Goal: Complete application form

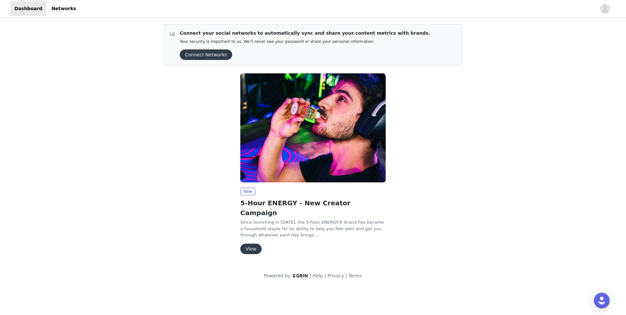
click at [252, 244] on button "View" at bounding box center [250, 249] width 21 height 10
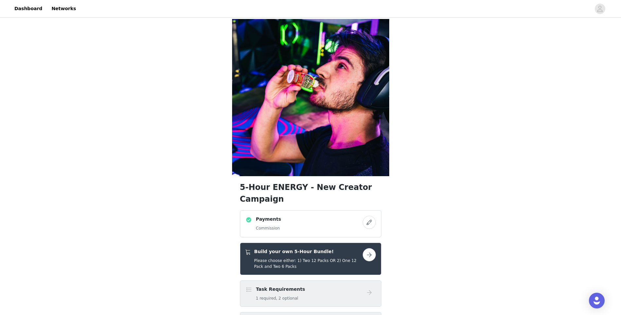
click at [374, 248] on button "button" at bounding box center [369, 254] width 13 height 13
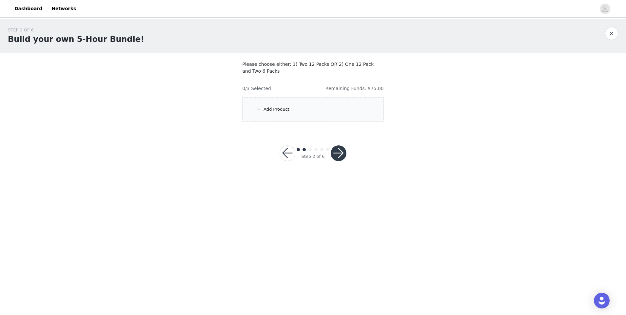
click at [355, 111] on div "Add Product" at bounding box center [312, 109] width 141 height 25
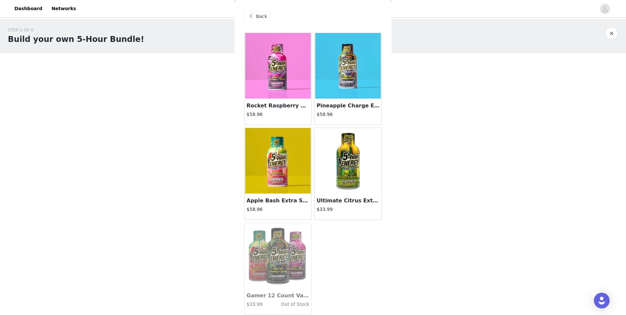
click at [279, 77] on img at bounding box center [278, 66] width 66 height 66
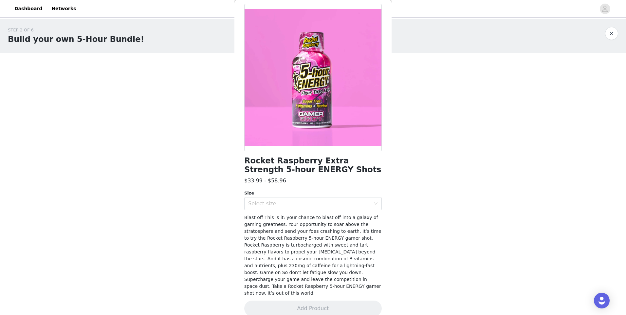
scroll to position [31, 0]
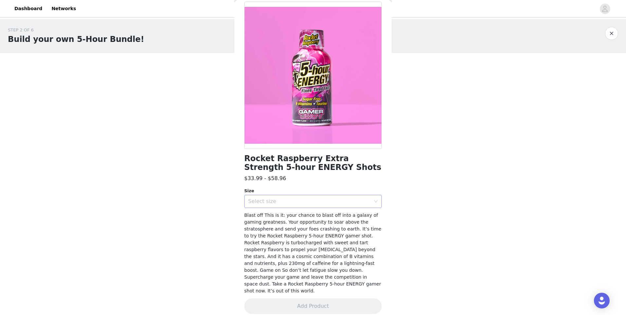
click at [300, 202] on div "Select size" at bounding box center [309, 201] width 122 height 7
click at [288, 224] on li "12 Pack" at bounding box center [310, 226] width 133 height 10
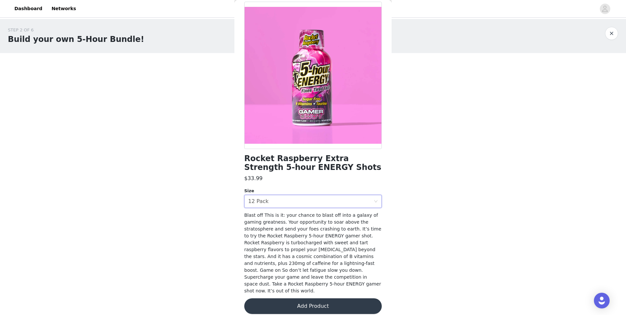
click at [285, 301] on button "Add Product" at bounding box center [313, 306] width 138 height 16
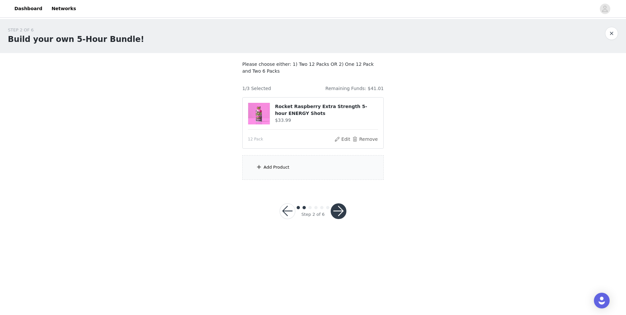
click at [297, 171] on div "Add Product" at bounding box center [312, 167] width 141 height 25
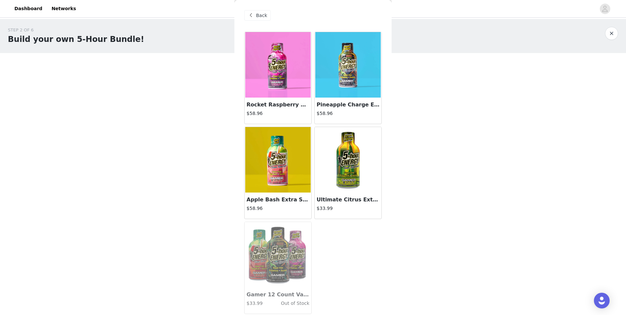
scroll to position [1, 0]
click at [289, 195] on div "Apple Bash Extra Strength 5-hour ENERGY Shots $58.96" at bounding box center [278, 205] width 67 height 26
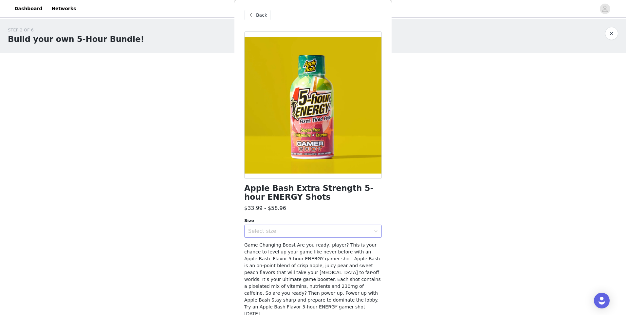
click at [296, 227] on div "Select size" at bounding box center [310, 231] width 125 height 12
click at [276, 254] on li "12 Pack" at bounding box center [310, 256] width 133 height 10
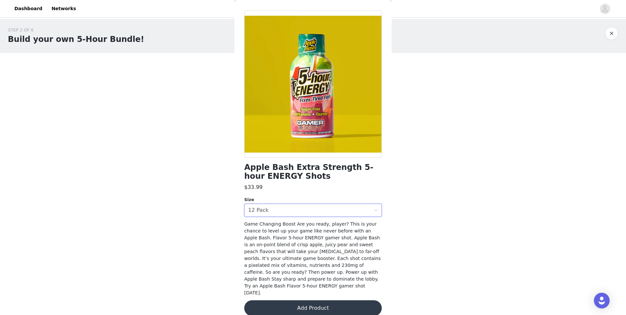
scroll to position [24, 0]
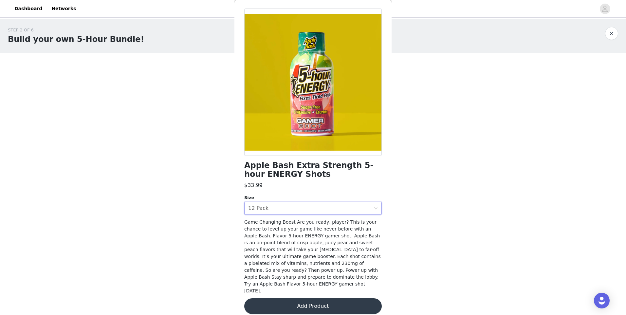
click at [296, 298] on button "Add Product" at bounding box center [313, 306] width 138 height 16
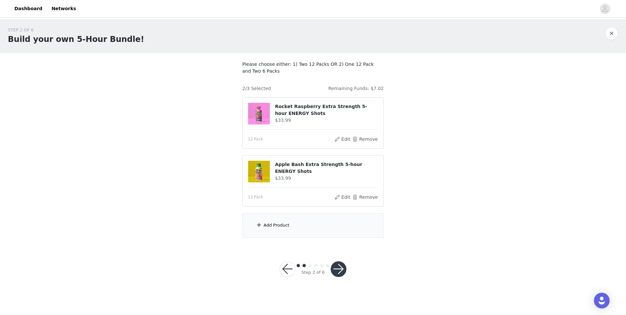
click at [361, 201] on article "Apple Bash Extra Strength 5-hour ENERGY Shots $33.99 12 Pack Edit Remove" at bounding box center [312, 180] width 141 height 51
click at [337, 199] on div "12 Pack Edit Remove" at bounding box center [313, 197] width 130 height 8
click at [343, 197] on button "Edit" at bounding box center [342, 197] width 17 height 8
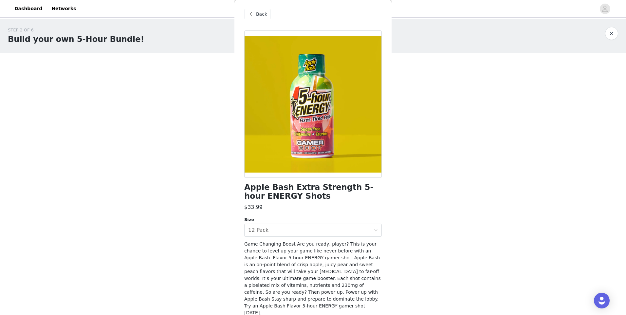
scroll to position [0, 0]
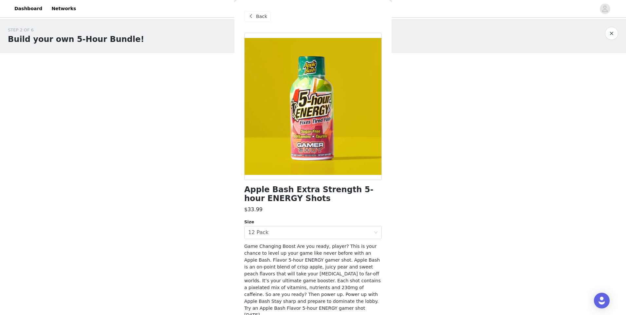
click at [257, 11] on div "Back" at bounding box center [313, 16] width 138 height 33
click at [260, 13] on span "Back" at bounding box center [261, 16] width 11 height 7
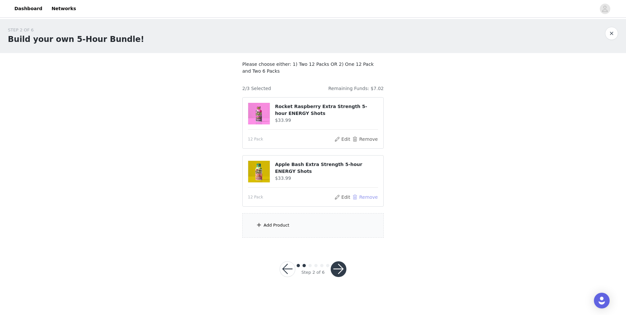
click at [367, 197] on button "Remove" at bounding box center [365, 197] width 26 height 8
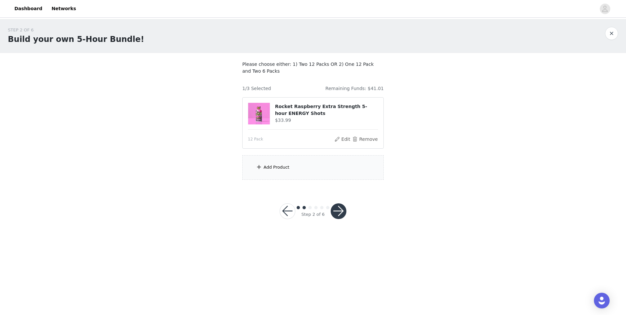
click at [315, 167] on div "Add Product" at bounding box center [312, 167] width 141 height 25
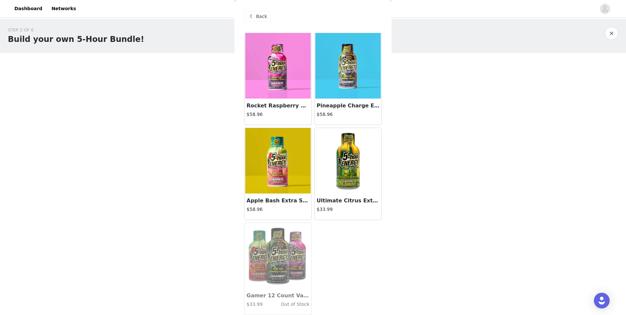
click at [289, 194] on div "Apple Bash Extra Strength 5-hour ENERGY Shots $58.96" at bounding box center [278, 207] width 67 height 26
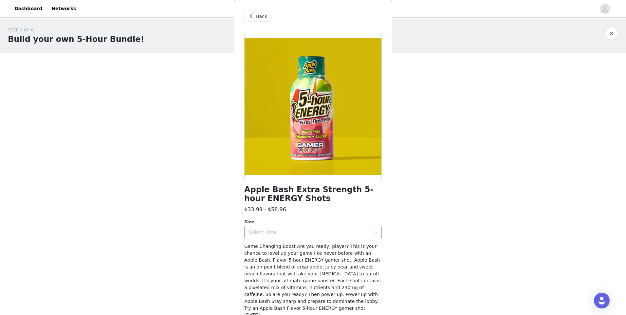
click at [291, 228] on div "Select size" at bounding box center [310, 232] width 125 height 12
click at [285, 255] on li "12 Pack" at bounding box center [310, 257] width 133 height 10
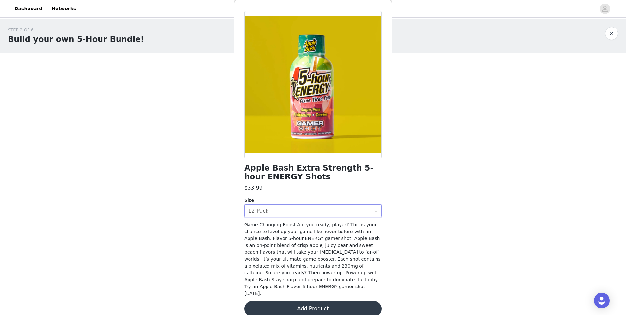
scroll to position [24, 0]
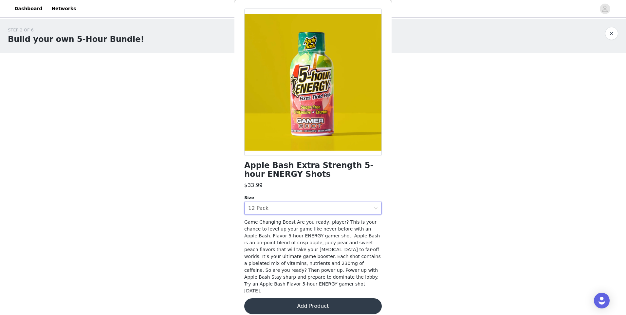
click at [311, 298] on button "Add Product" at bounding box center [313, 306] width 138 height 16
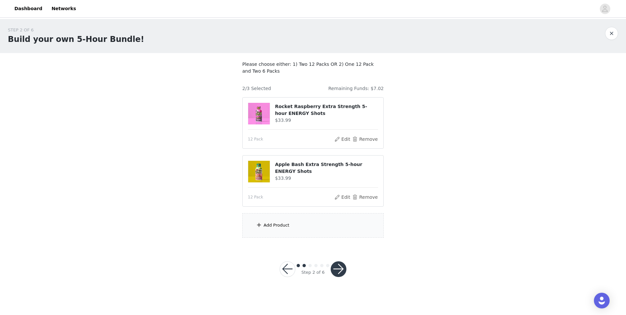
click at [329, 229] on div "Add Product" at bounding box center [312, 225] width 141 height 25
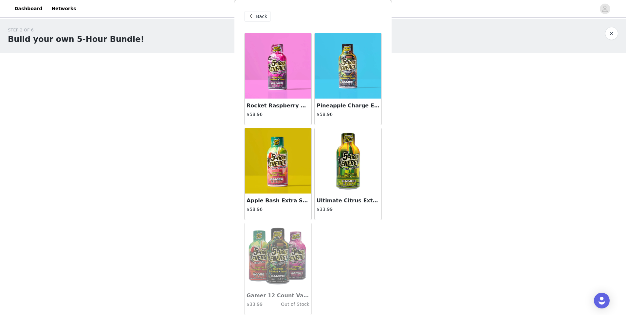
click at [343, 107] on h3 "Pineapple Charge Extra Strength 5-hour ENERGY Shots" at bounding box center [348, 106] width 63 height 8
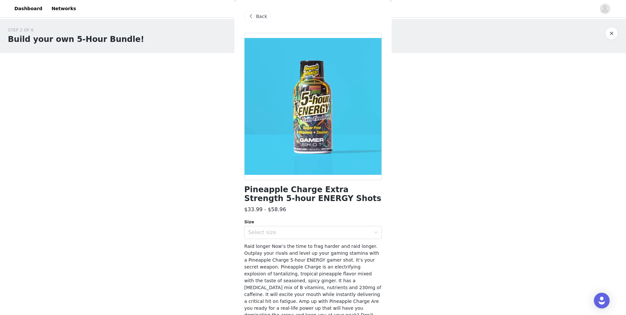
click at [278, 225] on div "Size Select size" at bounding box center [313, 229] width 138 height 20
click at [282, 230] on div "Select size" at bounding box center [310, 232] width 125 height 12
click at [283, 257] on li "12 Pack" at bounding box center [310, 257] width 133 height 10
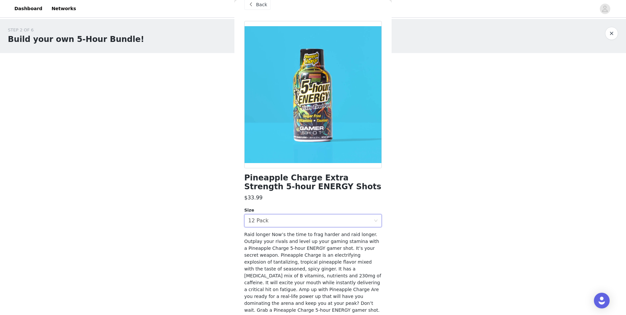
scroll to position [38, 0]
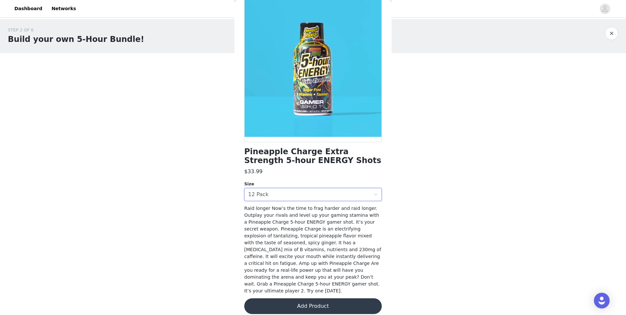
click at [306, 299] on button "Add Product" at bounding box center [313, 306] width 138 height 16
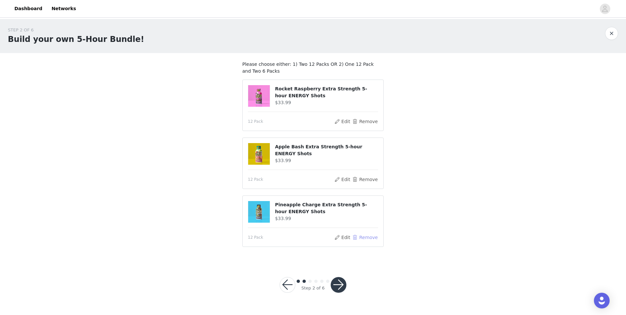
click at [366, 235] on button "Remove" at bounding box center [365, 238] width 26 height 8
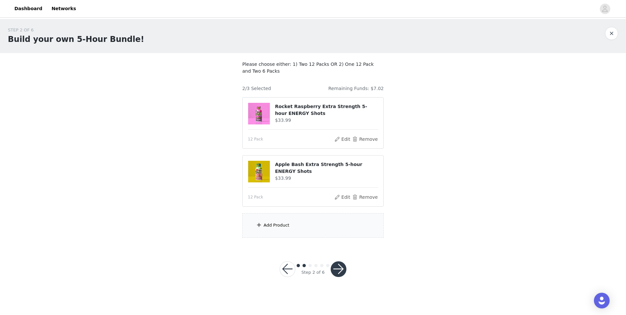
click at [335, 225] on div "Add Product" at bounding box center [312, 225] width 141 height 25
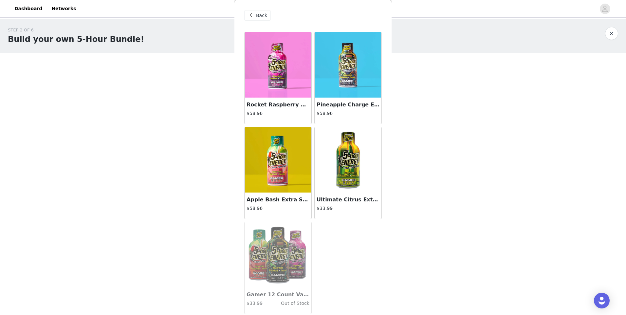
scroll to position [1, 0]
click at [345, 189] on img at bounding box center [348, 160] width 66 height 66
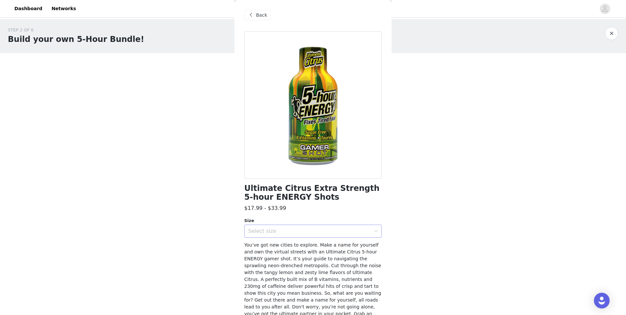
click at [313, 226] on div "Select size" at bounding box center [310, 231] width 125 height 12
click at [310, 253] on li "6 Pack" at bounding box center [310, 256] width 133 height 10
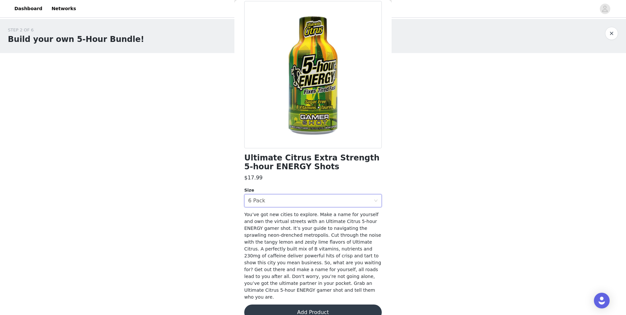
scroll to position [38, 0]
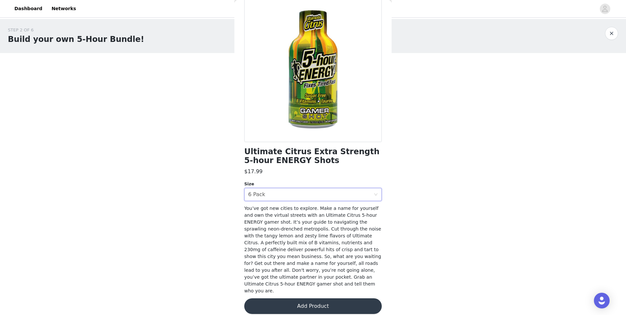
click at [304, 298] on button "Add Product" at bounding box center [313, 306] width 138 height 16
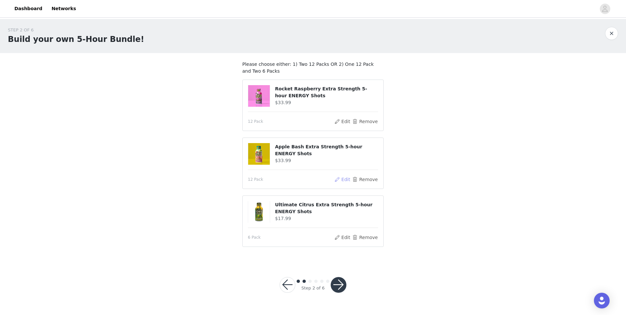
click at [343, 179] on button "Edit" at bounding box center [342, 180] width 17 height 8
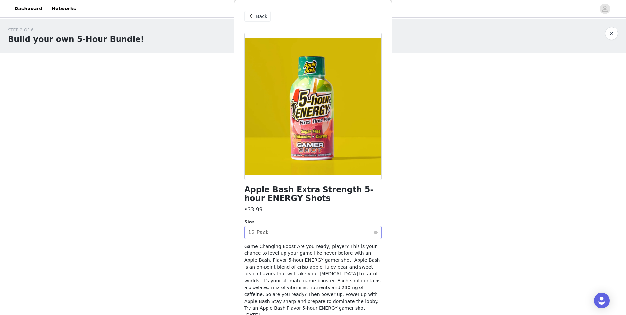
click at [279, 230] on div "Select size 12 Pack" at bounding box center [310, 232] width 125 height 12
click at [329, 281] on span "Game Changing Boost Are you ready, player? This is your chance to level up your…" at bounding box center [312, 281] width 137 height 74
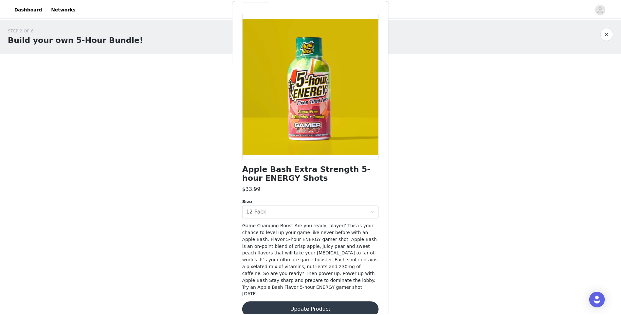
scroll to position [24, 0]
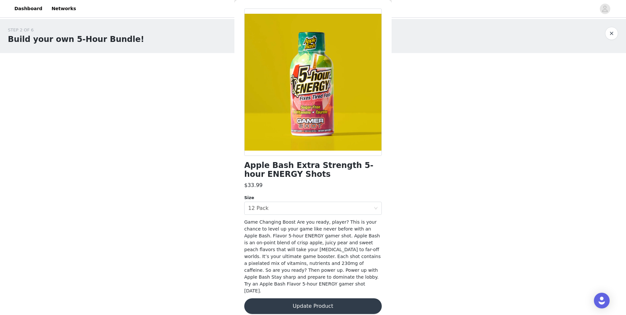
click at [324, 298] on button "Update Product" at bounding box center [313, 306] width 138 height 16
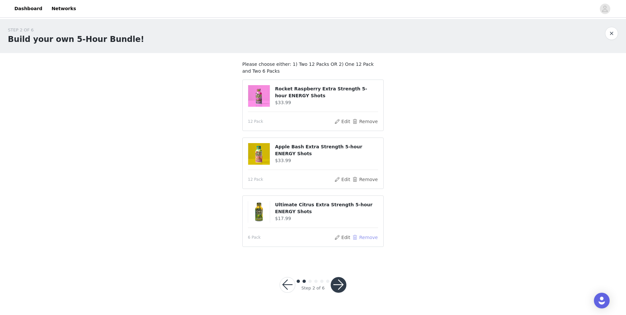
click at [365, 238] on button "Remove" at bounding box center [365, 238] width 26 height 8
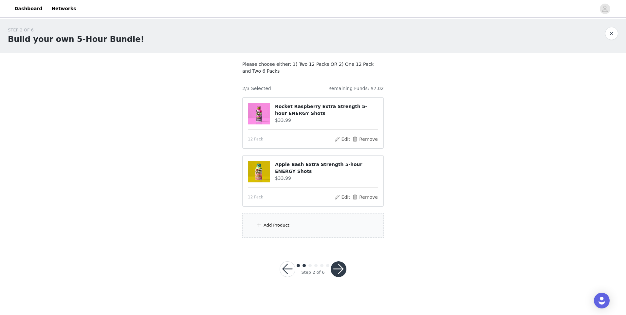
click at [340, 270] on button "button" at bounding box center [339, 269] width 16 height 16
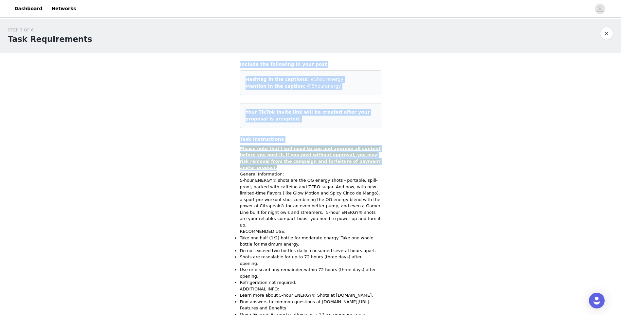
drag, startPoint x: 240, startPoint y: 29, endPoint x: 373, endPoint y: 159, distance: 185.7
copy div "Include the following in your post Hashtag in the captions: #5hourenergy Mentio…"
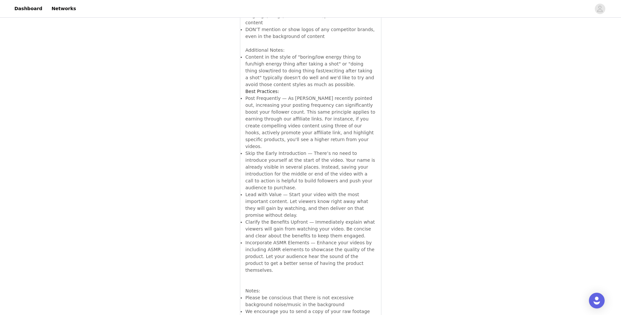
scroll to position [2751, 0]
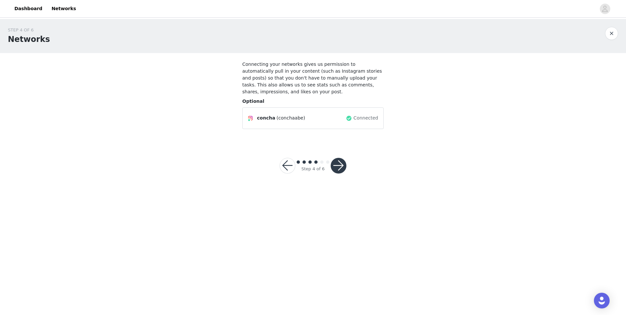
click at [339, 158] on button "button" at bounding box center [339, 166] width 16 height 16
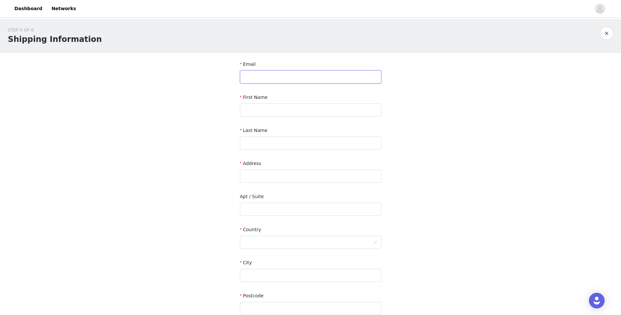
click at [284, 77] on input "text" at bounding box center [310, 76] width 141 height 13
type input "[EMAIL_ADDRESS][DOMAIN_NAME]"
type input "Chelsea"
type input "[PERSON_NAME]"
type input "[STREET_ADDRESS]"
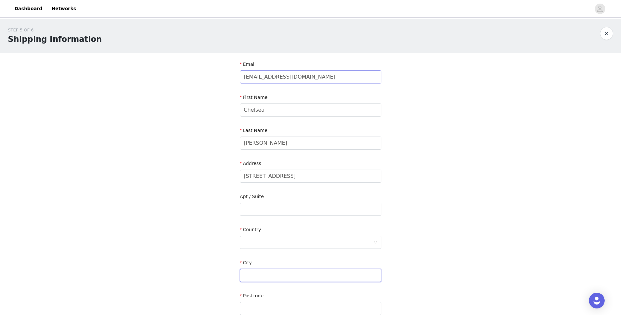
type input "Mobile"
type input "93534"
type input "6614098960"
drag, startPoint x: 264, startPoint y: 115, endPoint x: 226, endPoint y: 125, distance: 39.1
click at [226, 125] on div "STEP 5 OF 6 Shipping Information Email [EMAIL_ADDRESS][DOMAIN_NAME] First Name …" at bounding box center [310, 193] width 621 height 348
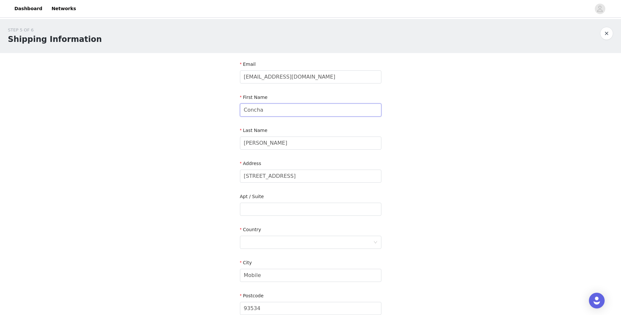
type input "Concha"
type input "Be"
click at [195, 146] on div "STEP 5 OF 6 Shipping Information Email [EMAIL_ADDRESS][DOMAIN_NAME] First Name …" at bounding box center [310, 193] width 621 height 348
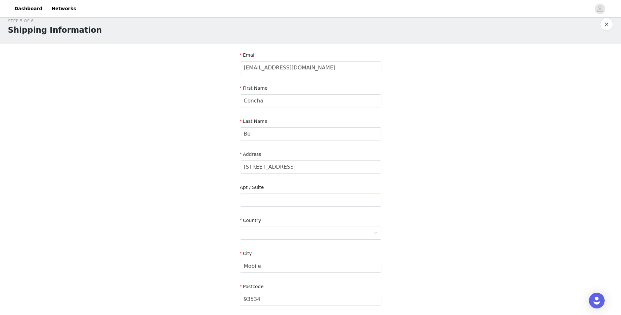
scroll to position [33, 0]
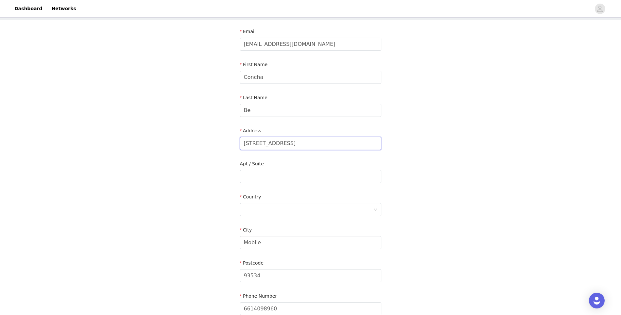
drag, startPoint x: 335, startPoint y: 147, endPoint x: 278, endPoint y: 148, distance: 57.3
click at [278, 148] on input "[STREET_ADDRESS]" at bounding box center [310, 143] width 141 height 13
type input "[STREET_ADDRESS]"
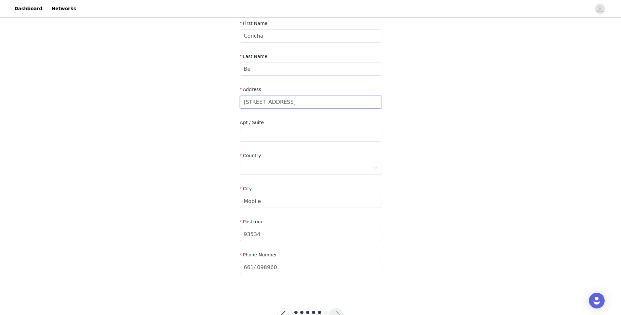
scroll to position [98, 0]
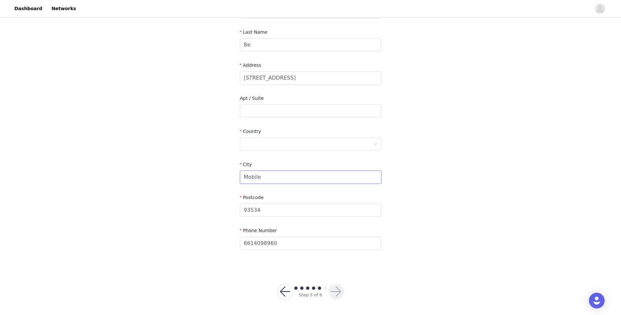
drag, startPoint x: 290, startPoint y: 177, endPoint x: 207, endPoint y: 176, distance: 82.9
click at [207, 176] on div "STEP 5 OF 6 Shipping Information Email [EMAIL_ADDRESS][DOMAIN_NAME] First Name …" at bounding box center [310, 95] width 621 height 348
type input "[GEOGRAPHIC_DATA]"
click at [264, 144] on div at bounding box center [308, 144] width 129 height 12
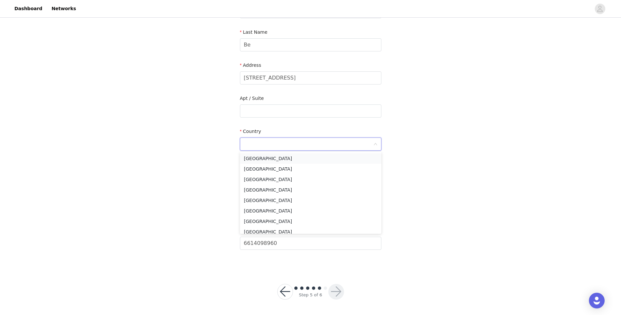
click at [268, 161] on li "[GEOGRAPHIC_DATA]" at bounding box center [310, 158] width 141 height 10
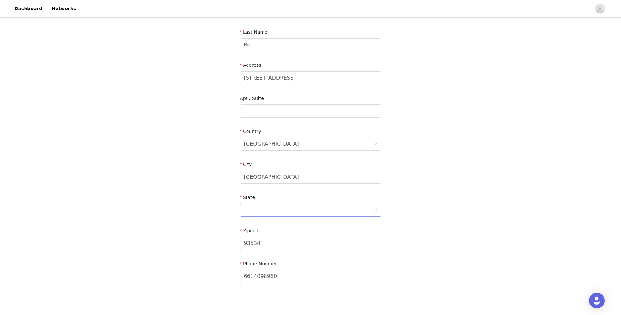
click at [264, 207] on div at bounding box center [308, 210] width 129 height 12
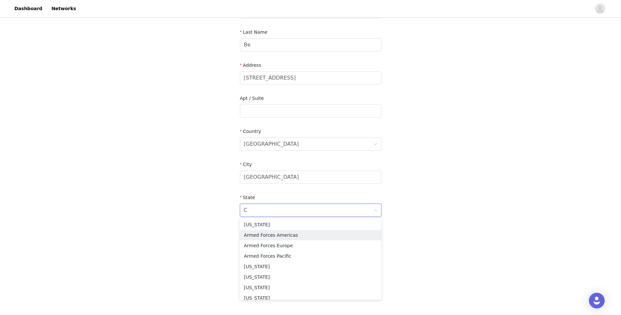
type input "Ca"
click at [262, 246] on li "[US_STATE]" at bounding box center [310, 245] width 141 height 10
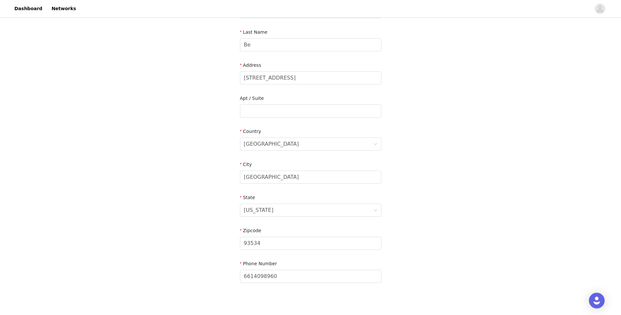
click at [163, 237] on div "STEP 5 OF 6 Shipping Information Email [EMAIL_ADDRESS][DOMAIN_NAME] First Name …" at bounding box center [310, 111] width 621 height 381
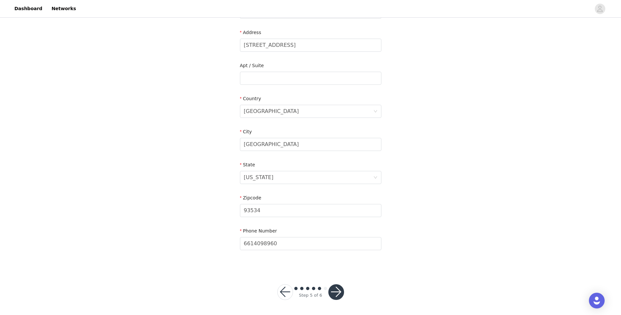
scroll to position [132, 0]
click at [340, 290] on button "button" at bounding box center [337, 292] width 16 height 16
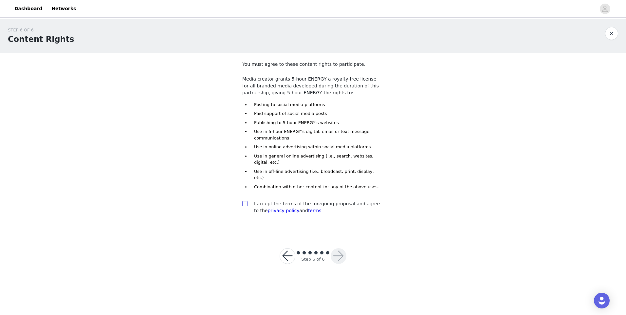
click at [245, 201] on span at bounding box center [244, 203] width 5 height 5
click at [245, 201] on input "checkbox" at bounding box center [244, 203] width 5 height 5
checkbox input "true"
click at [339, 248] on button "button" at bounding box center [339, 256] width 16 height 16
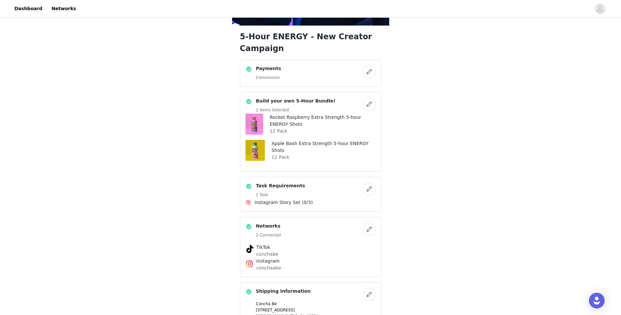
scroll to position [201, 0]
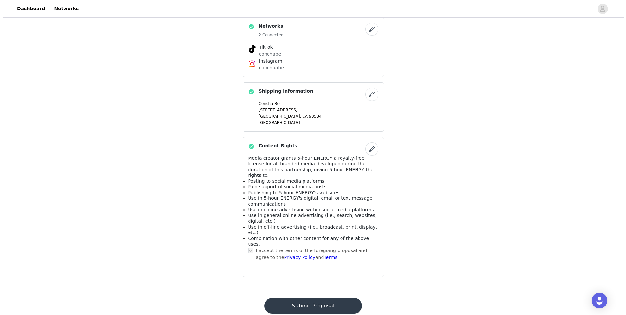
scroll to position [0, 0]
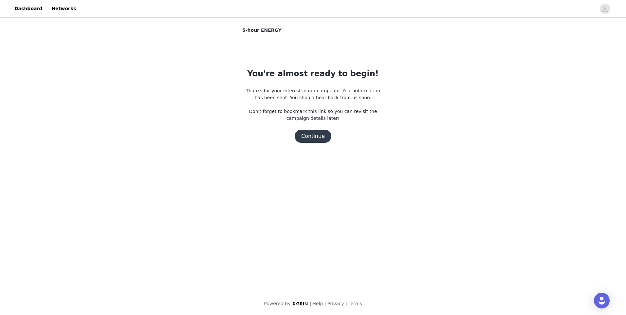
click at [475, 87] on div "5-hour ENERGY You're almost ready to begin! Thanks for your interest in our cam…" at bounding box center [313, 91] width 626 height 145
click at [311, 140] on button "Continue" at bounding box center [313, 136] width 37 height 13
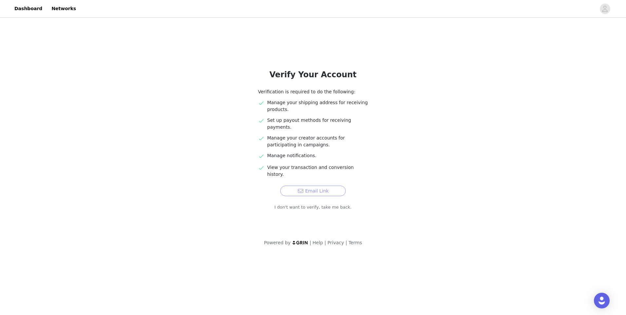
click at [304, 186] on button "Email Link" at bounding box center [313, 191] width 66 height 10
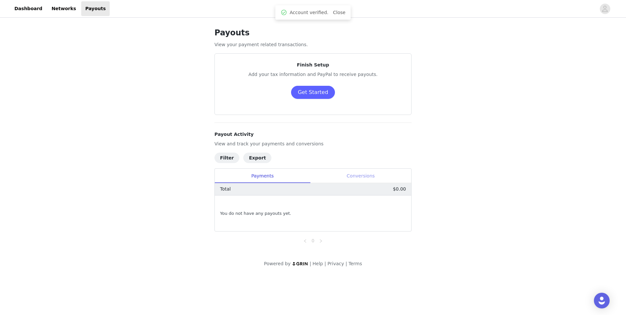
click at [343, 177] on div "Conversions" at bounding box center [360, 176] width 101 height 15
click at [260, 176] on div "Payments" at bounding box center [262, 176] width 95 height 15
